Goal: Transaction & Acquisition: Purchase product/service

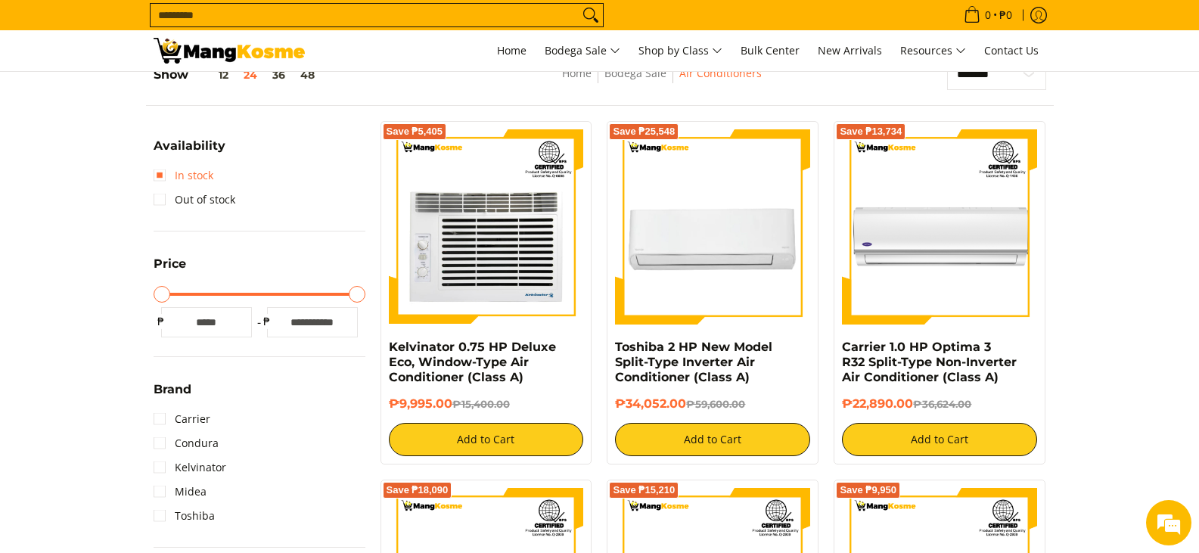
click at [173, 174] on link "In stock" at bounding box center [184, 175] width 60 height 24
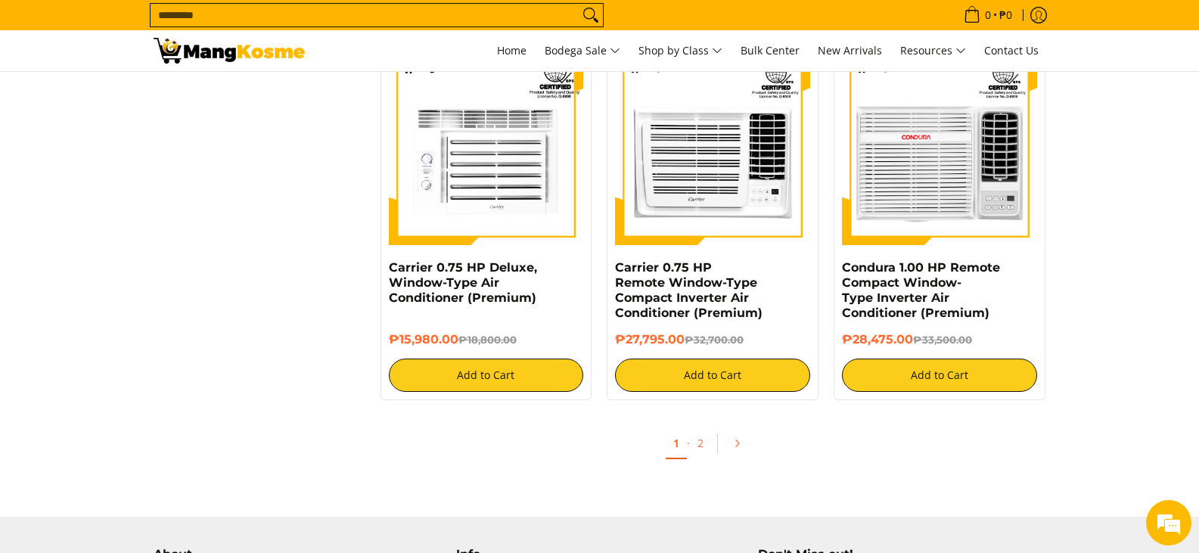
scroll to position [2862, 0]
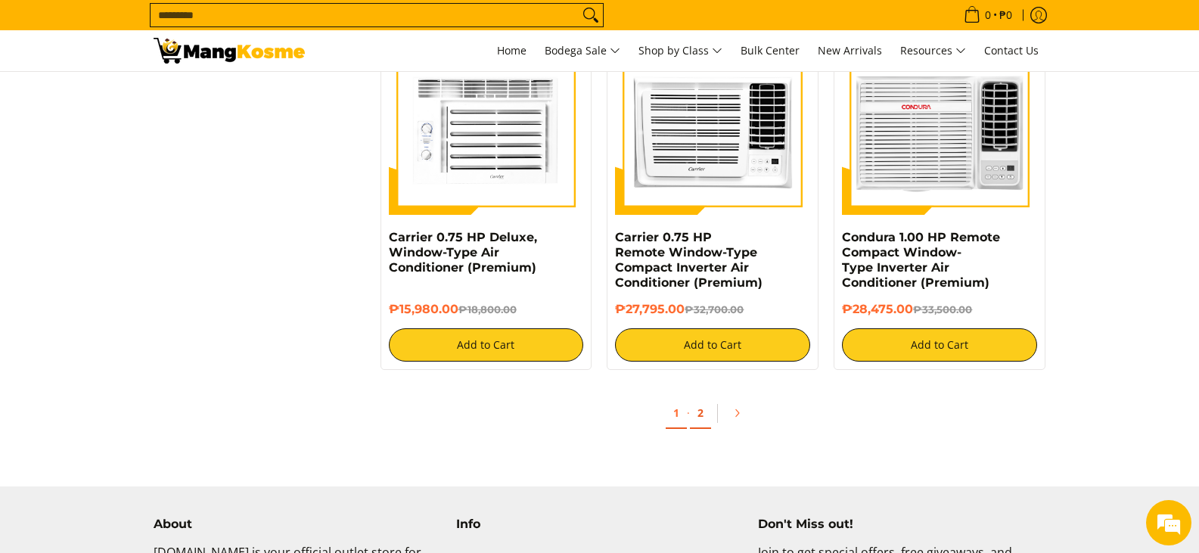
click at [702, 412] on link "2" at bounding box center [700, 413] width 21 height 31
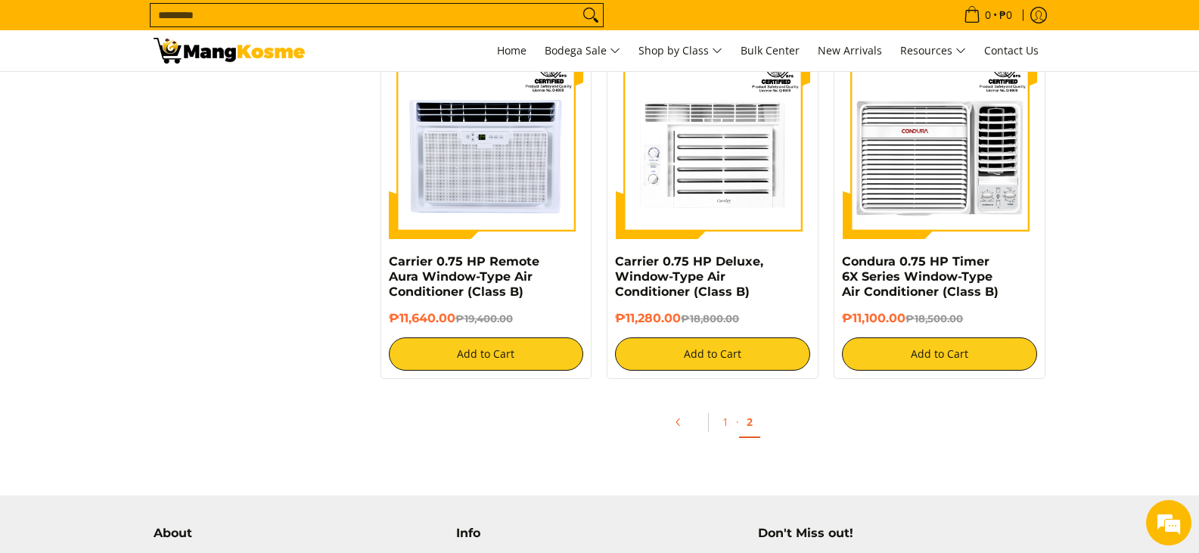
scroll to position [2195, 0]
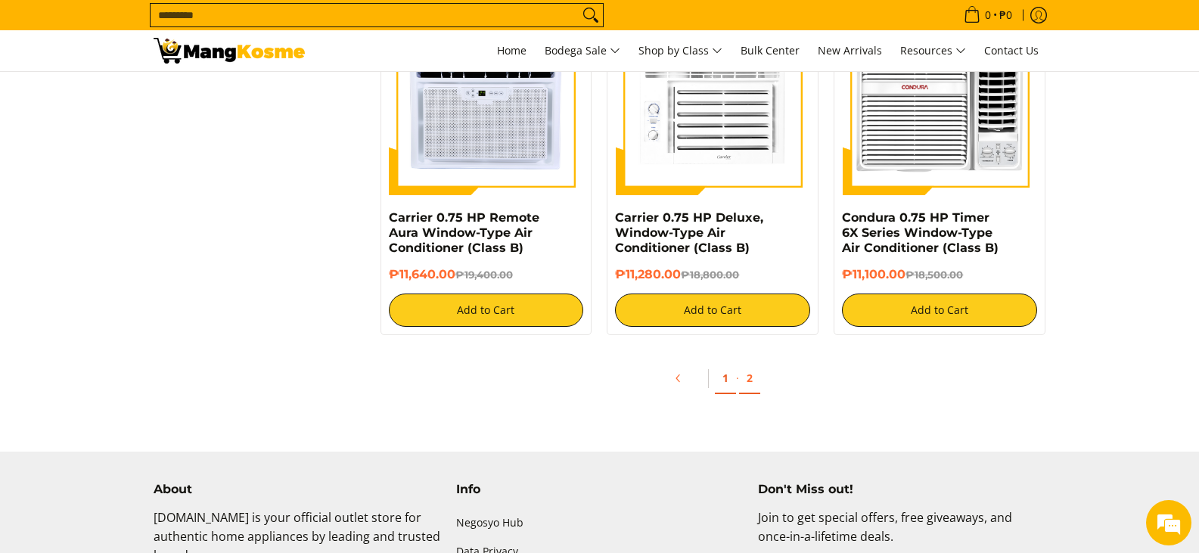
click at [725, 381] on link "1" at bounding box center [725, 378] width 21 height 31
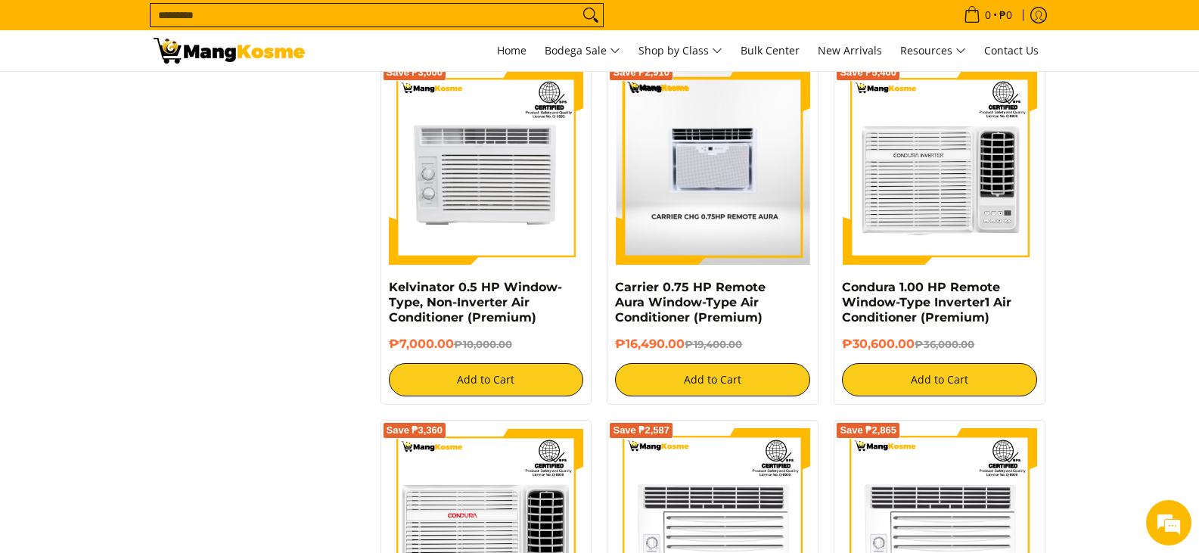
scroll to position [2119, 0]
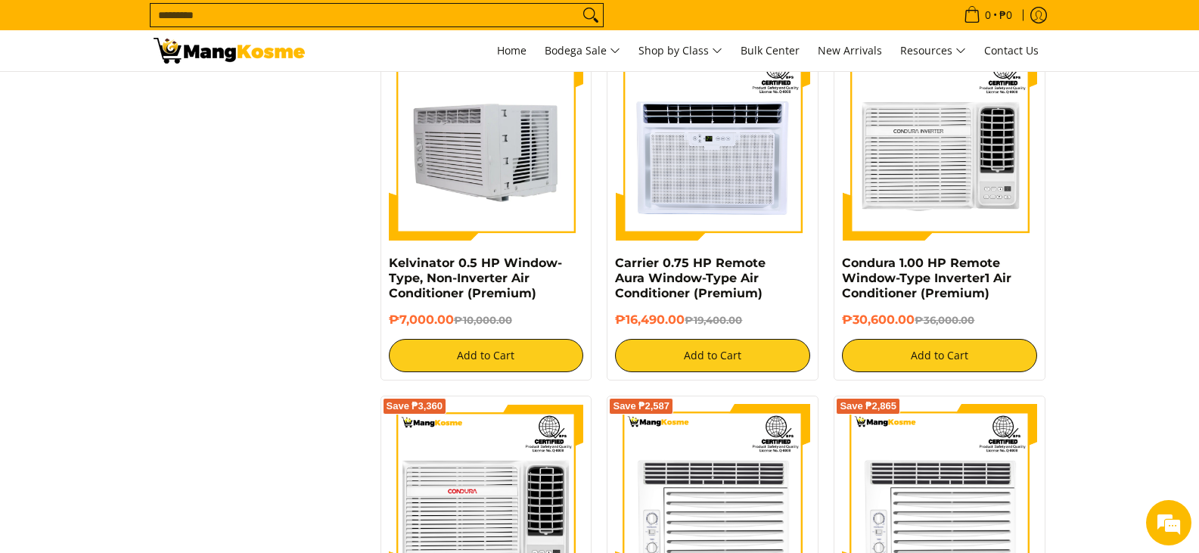
click at [515, 185] on img at bounding box center [486, 143] width 195 height 195
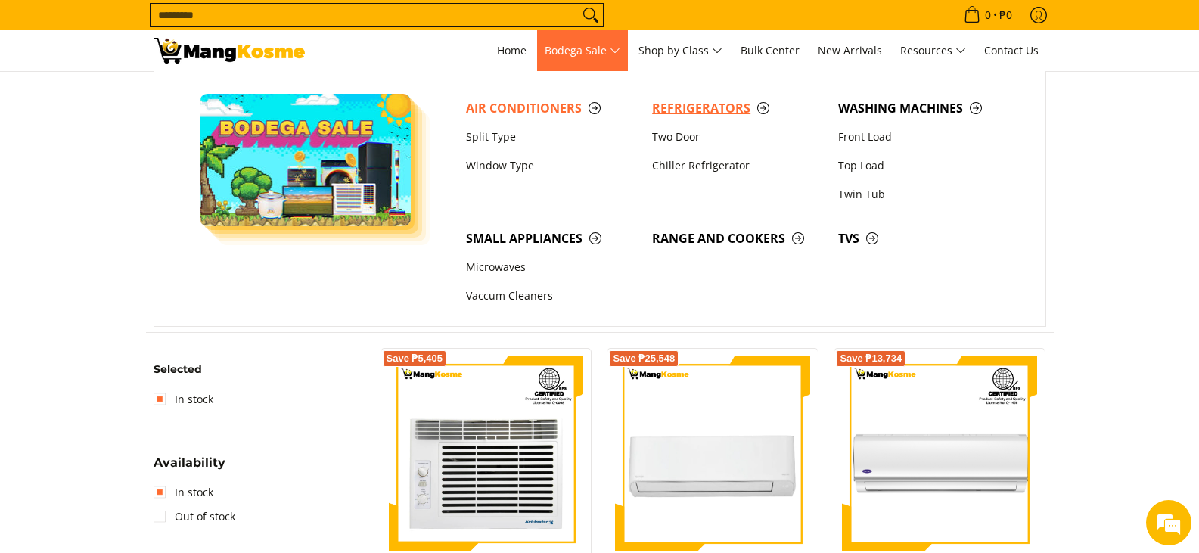
click at [696, 99] on span "Refrigerators" at bounding box center [737, 108] width 171 height 19
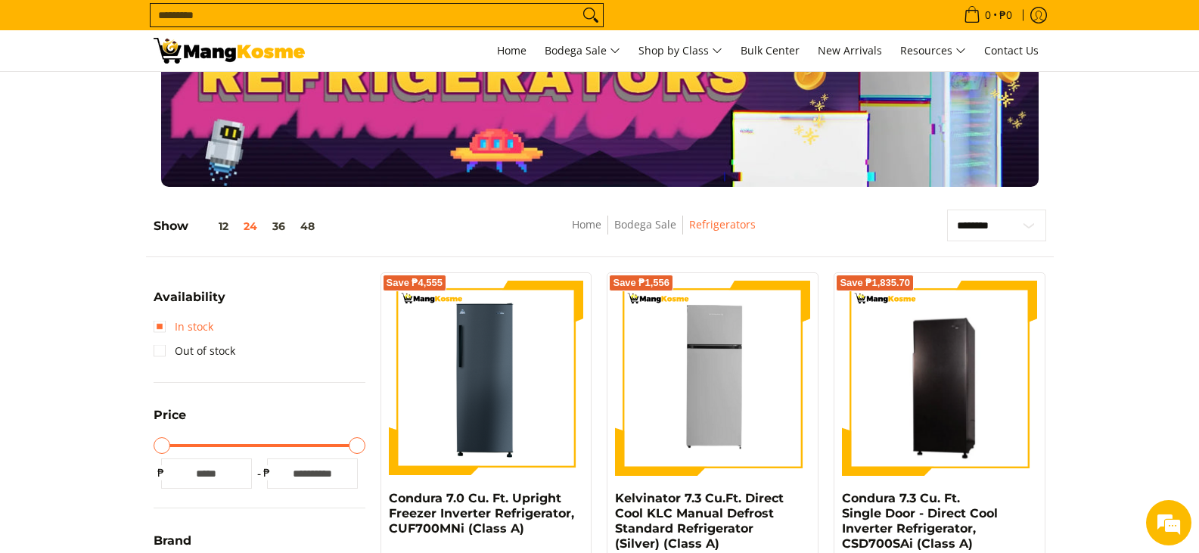
click at [158, 327] on link "In stock" at bounding box center [184, 327] width 60 height 24
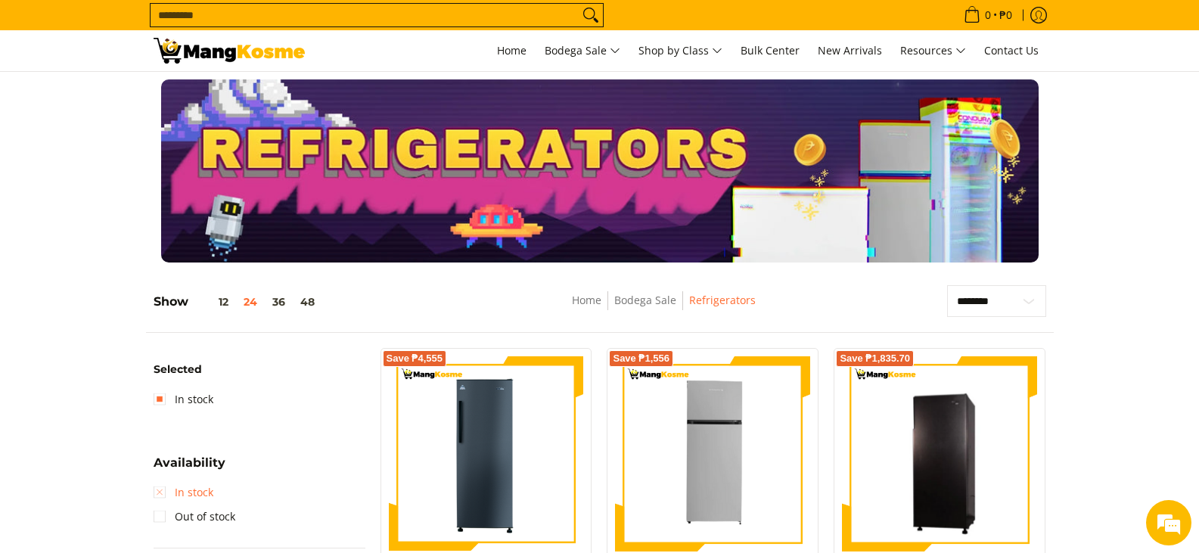
click at [160, 488] on link "In stock" at bounding box center [184, 493] width 60 height 24
